Goal: Obtain resource: Download file/media

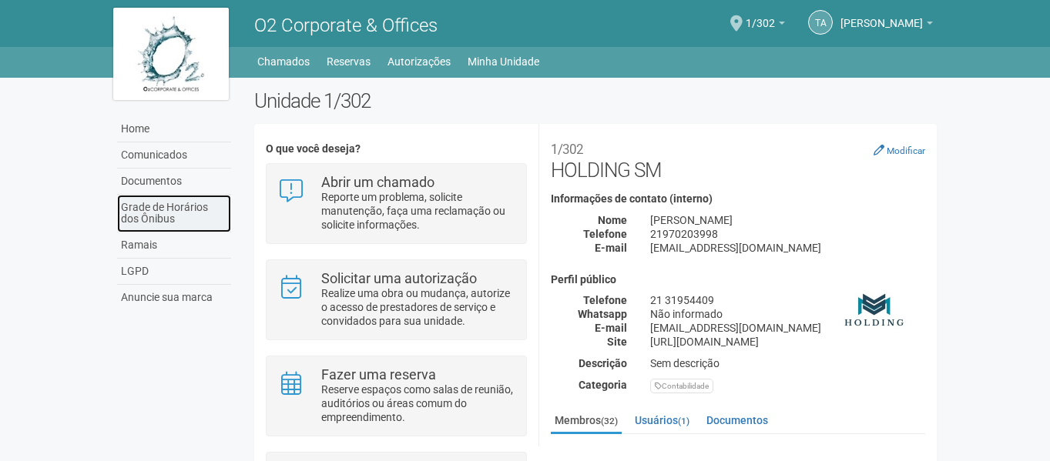
click at [164, 206] on link "Grade de Horários dos Ônibus" at bounding box center [174, 214] width 114 height 38
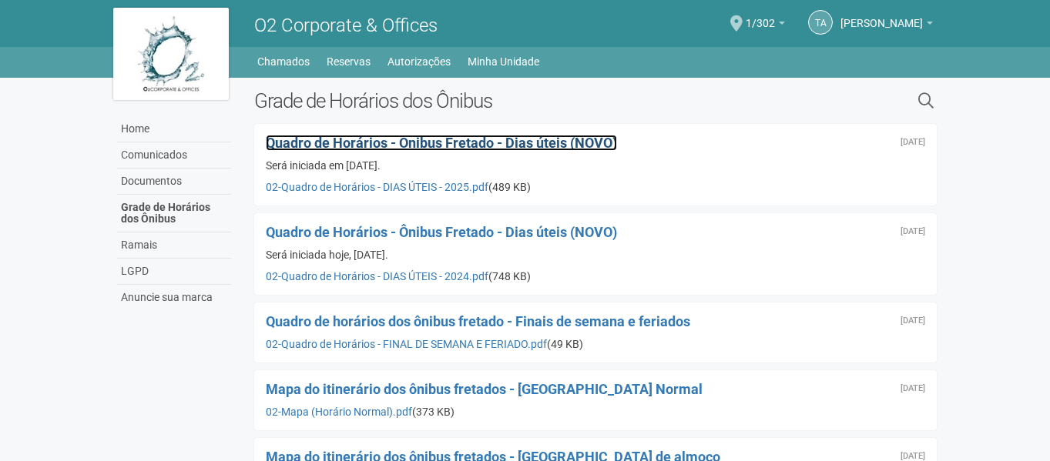
click at [585, 141] on span "Quadro de Horários - Ônibus Fretado - Dias úteis (NOVO)" at bounding box center [441, 143] width 351 height 16
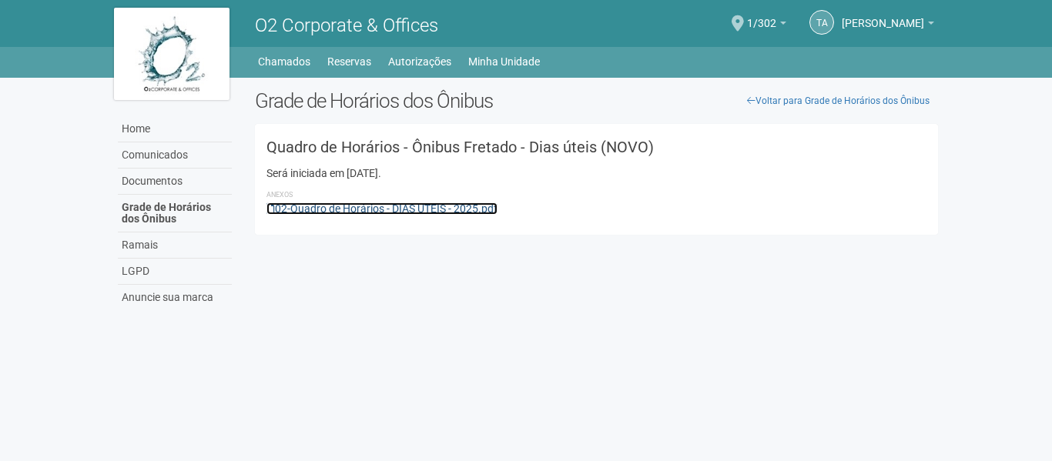
click at [451, 210] on link "02-Quadro de Horários - DIAS ÚTEIS - 2025.pdf" at bounding box center [381, 209] width 231 height 12
click at [716, 51] on ul "Home Home Comunicados Documentos Grade de Horários dos Ônibus Ramais LGPD Anunc…" at bounding box center [597, 62] width 682 height 22
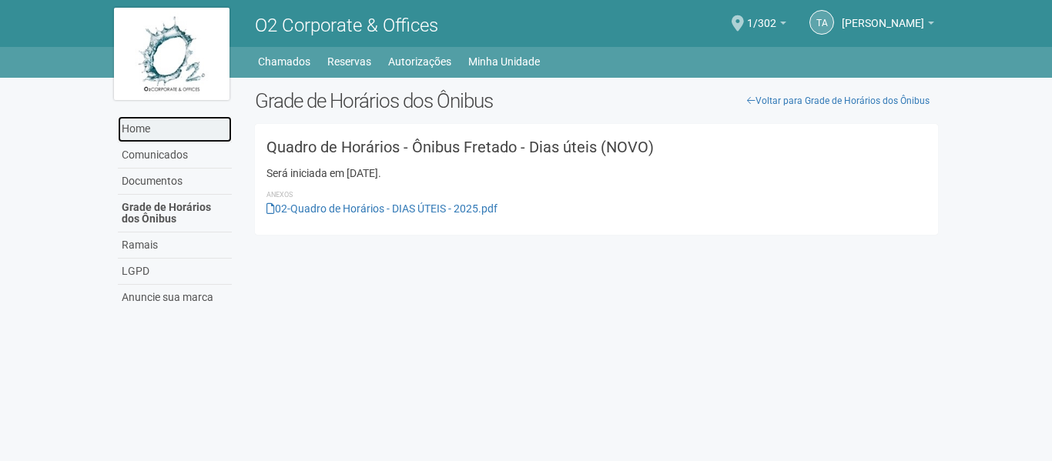
click at [147, 126] on link "Home" at bounding box center [175, 129] width 114 height 26
